Goal: Transaction & Acquisition: Purchase product/service

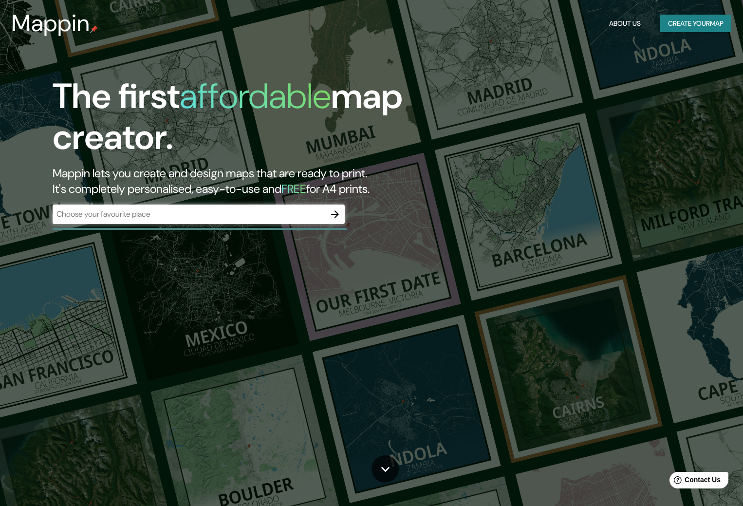
click at [179, 208] on div "​" at bounding box center [199, 213] width 292 height 19
click at [333, 216] on icon "button" at bounding box center [335, 214] width 12 height 12
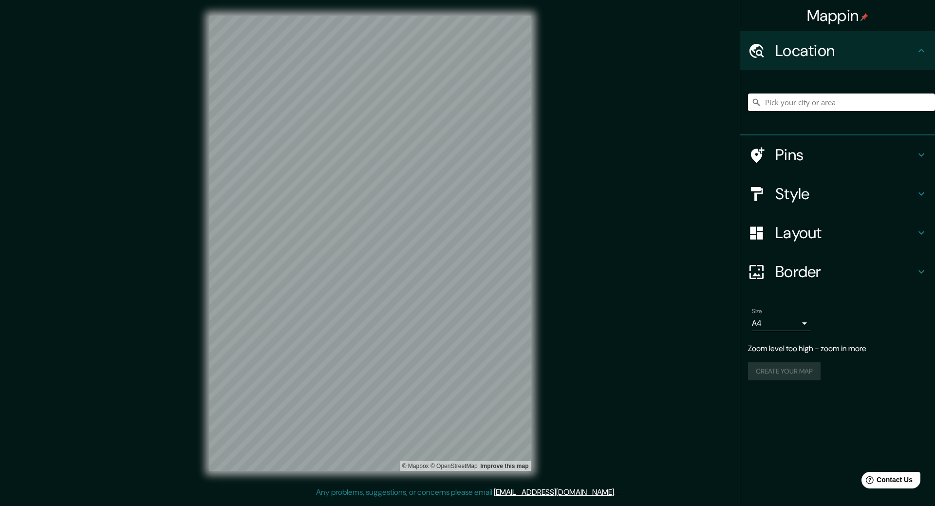
click at [607, 157] on div "Mappin Location Pins Style Layout Border Choose a border. Hint : you can make l…" at bounding box center [467, 251] width 935 height 502
click at [742, 95] on input "Pick your city or area" at bounding box center [841, 102] width 187 height 18
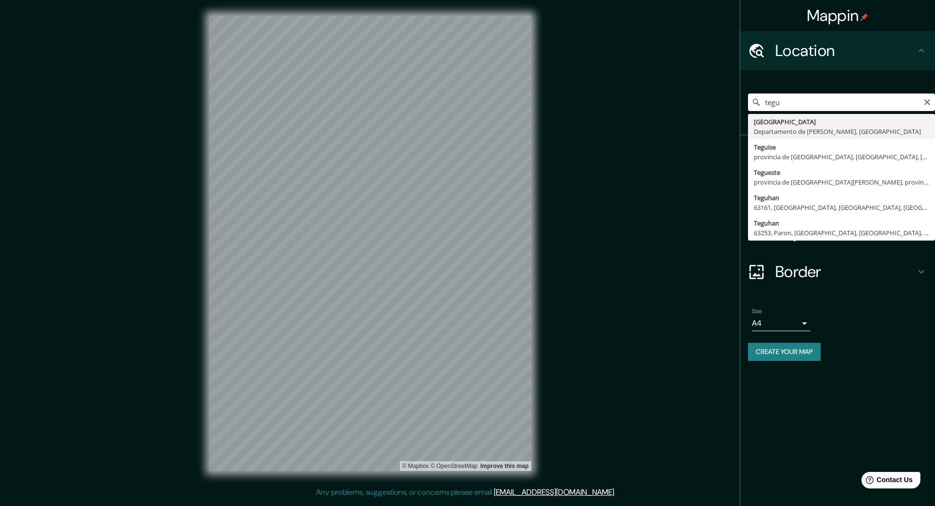
type input "[GEOGRAPHIC_DATA], [GEOGRAPHIC_DATA][PERSON_NAME], [GEOGRAPHIC_DATA]"
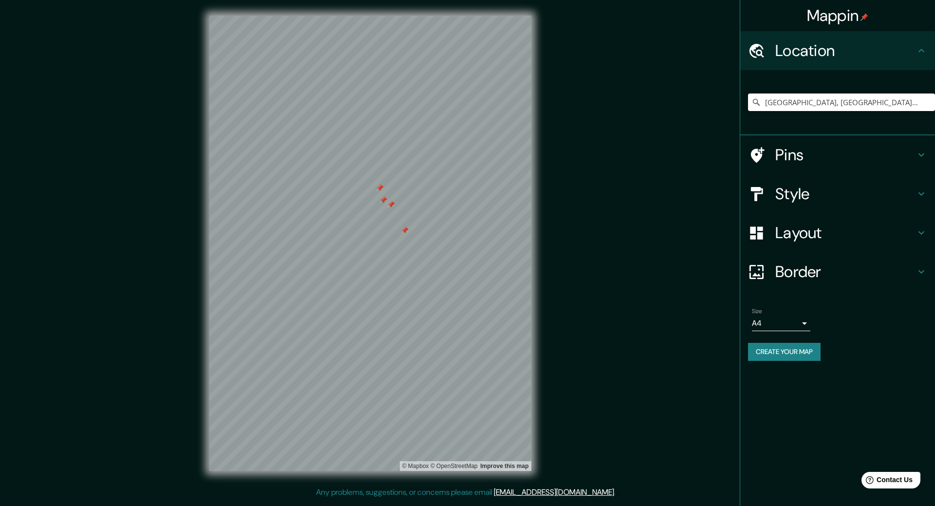
click at [382, 202] on div at bounding box center [383, 200] width 8 height 8
click at [384, 203] on div at bounding box center [385, 200] width 8 height 8
click at [397, 203] on div at bounding box center [394, 206] width 8 height 8
click at [386, 194] on div at bounding box center [387, 190] width 8 height 8
click at [380, 183] on div at bounding box center [380, 186] width 8 height 8
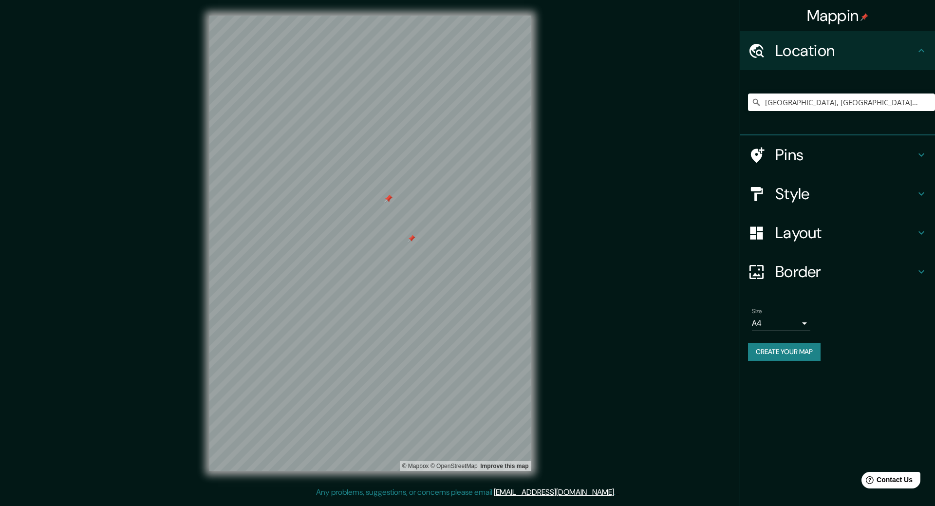
click at [388, 197] on div at bounding box center [389, 199] width 8 height 8
click at [385, 198] on div at bounding box center [389, 199] width 8 height 8
click at [388, 197] on div at bounding box center [388, 199] width 8 height 8
click at [388, 197] on div at bounding box center [389, 199] width 8 height 8
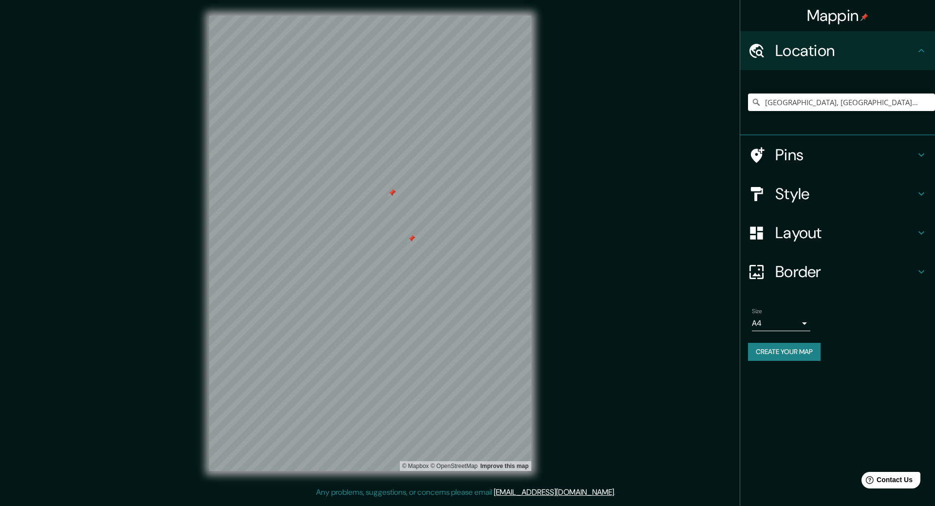
click at [742, 149] on h4 "Pins" at bounding box center [845, 154] width 140 height 19
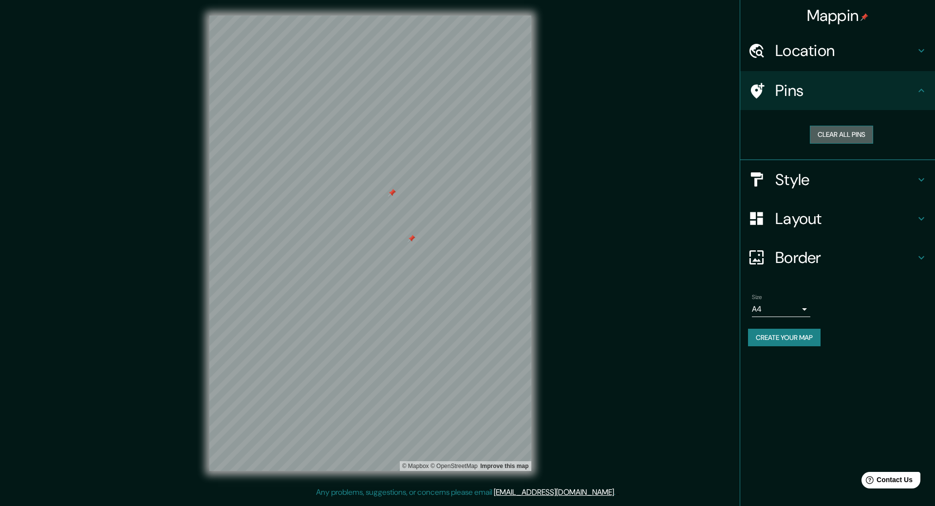
click at [742, 132] on button "Clear all pins" at bounding box center [841, 135] width 63 height 18
click at [572, 164] on div "Mappin Location [GEOGRAPHIC_DATA], [GEOGRAPHIC_DATA][PERSON_NAME][GEOGRAPHIC_DA…" at bounding box center [467, 251] width 935 height 502
click at [375, 248] on div "© Mapbox © OpenStreetMap Improve this map" at bounding box center [370, 243] width 353 height 486
click at [742, 191] on div "Style" at bounding box center [837, 179] width 195 height 39
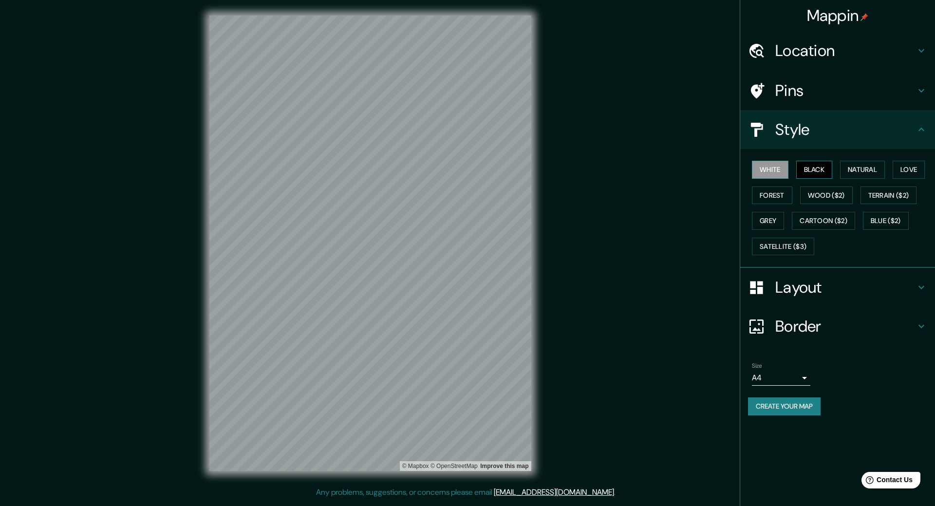
click at [742, 164] on button "Black" at bounding box center [814, 170] width 37 height 18
click at [742, 166] on button "Natural" at bounding box center [862, 170] width 45 height 18
click at [742, 162] on button "Love" at bounding box center [908, 170] width 32 height 18
click at [742, 197] on button "Forest" at bounding box center [772, 195] width 40 height 18
